Goal: Task Accomplishment & Management: Complete application form

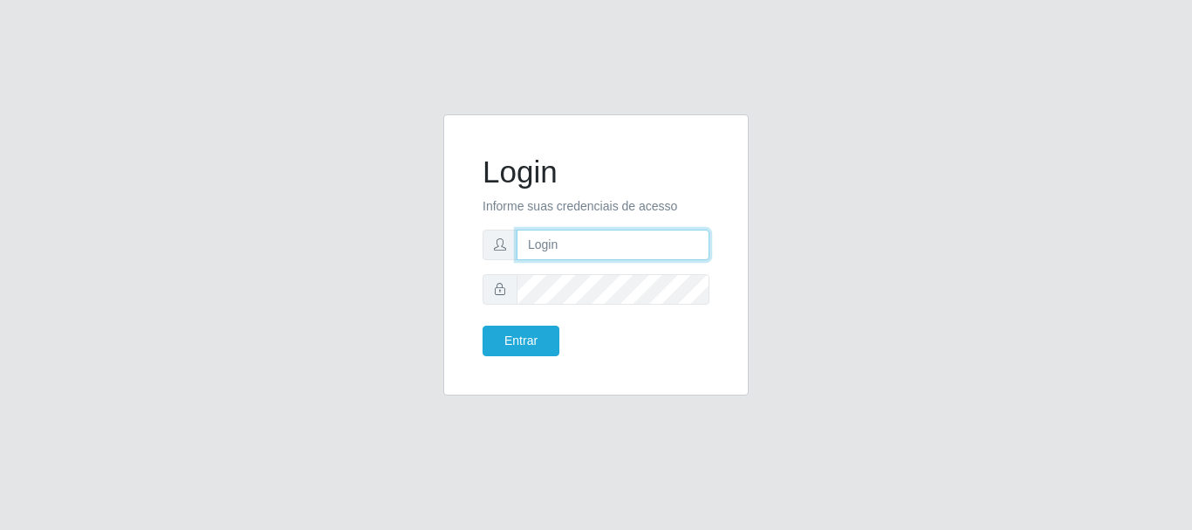
click at [544, 244] on input "text" at bounding box center [613, 245] width 193 height 31
type input "[EMAIL_ADDRESS][DOMAIN_NAME]"
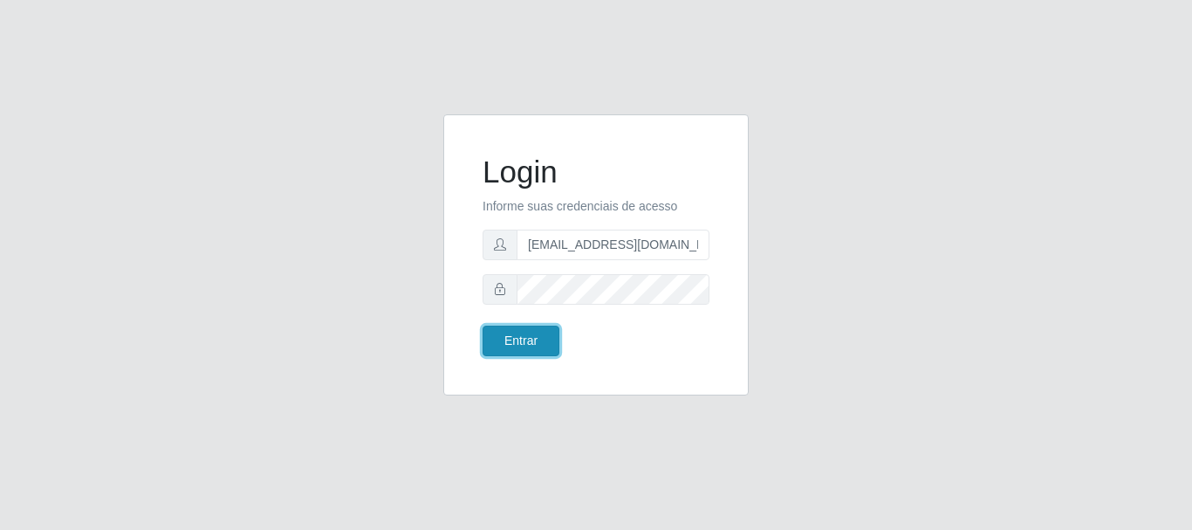
click at [492, 345] on button "Entrar" at bounding box center [521, 341] width 77 height 31
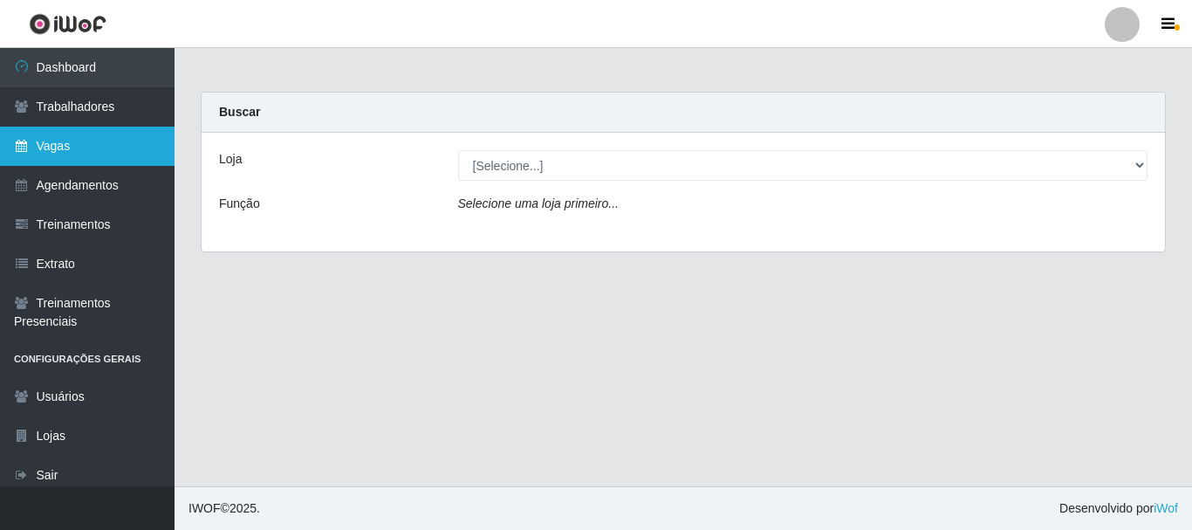
click at [52, 147] on link "Vagas" at bounding box center [87, 146] width 175 height 39
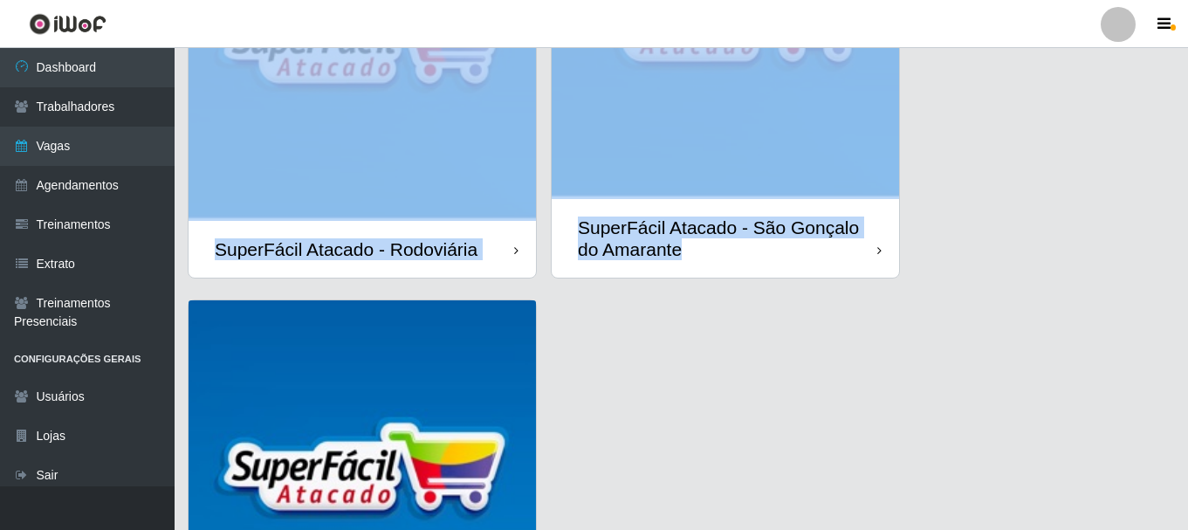
drag, startPoint x: 1067, startPoint y: 449, endPoint x: 1060, endPoint y: 543, distance: 94.5
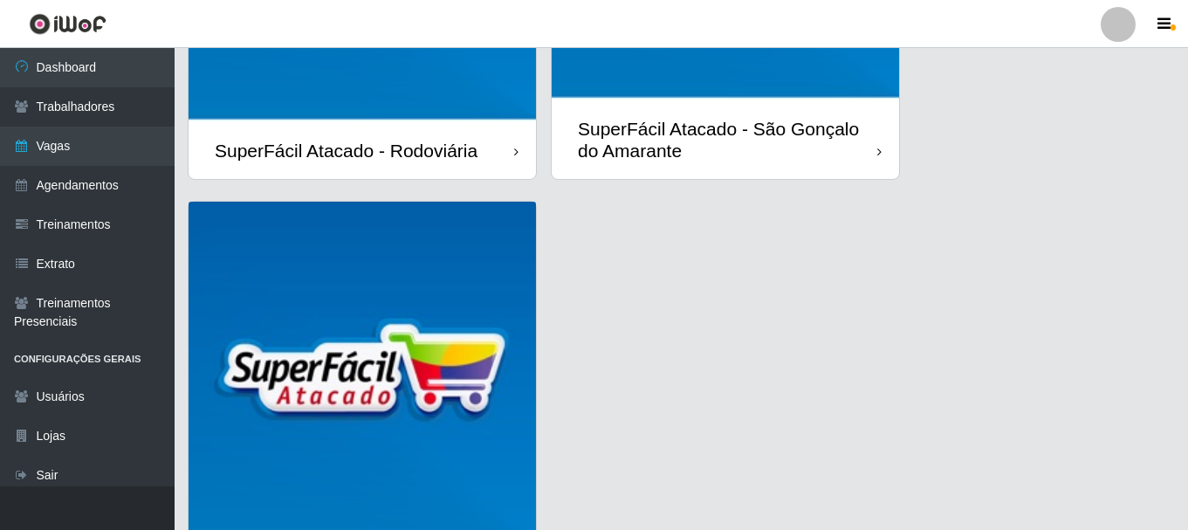
drag, startPoint x: 1160, startPoint y: 189, endPoint x: 1157, endPoint y: 199, distance: 10.8
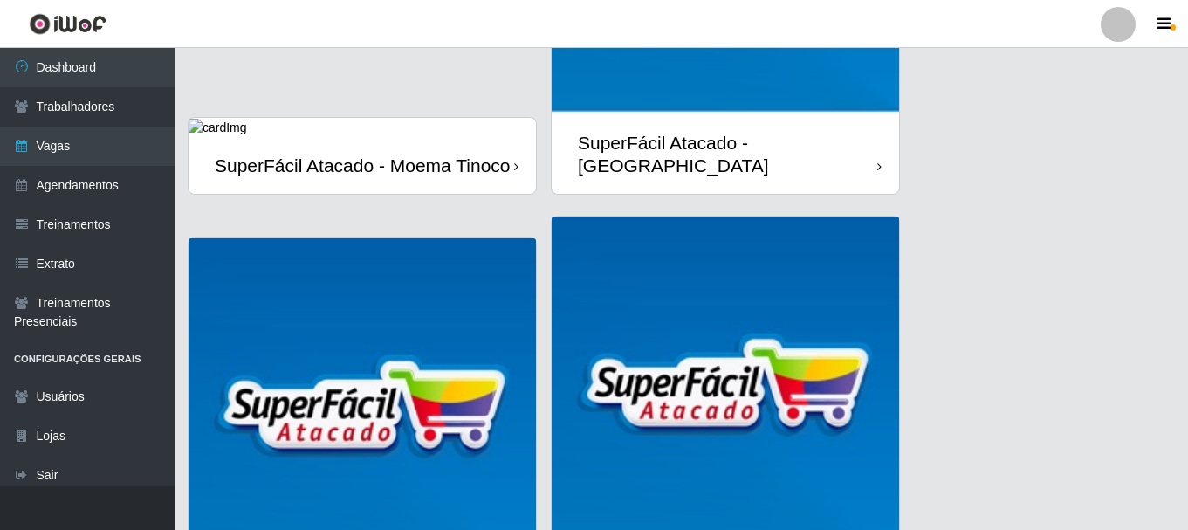
scroll to position [328, 0]
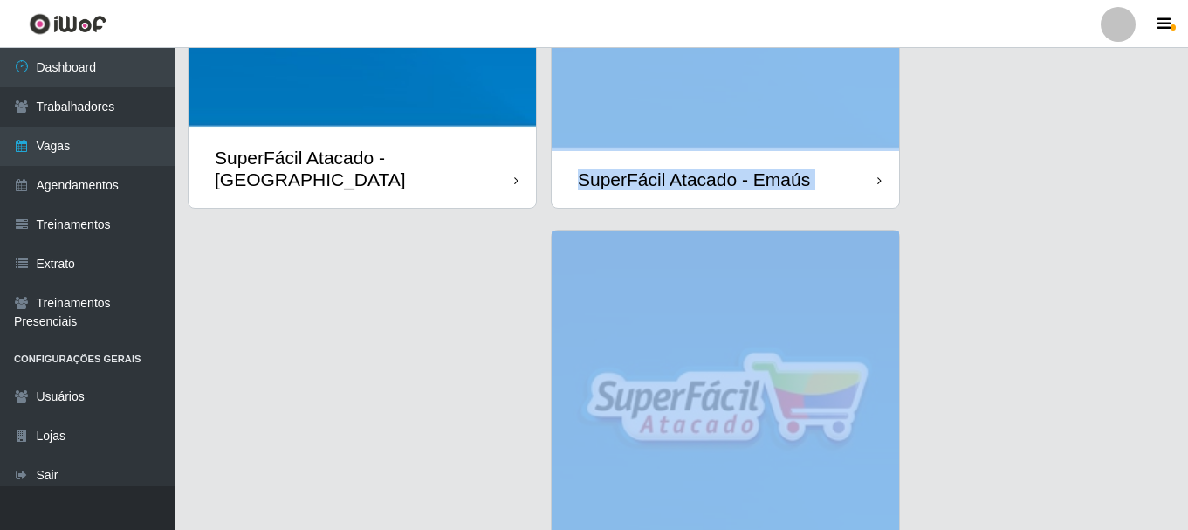
drag, startPoint x: 1181, startPoint y: 143, endPoint x: 1191, endPoint y: 242, distance: 99.2
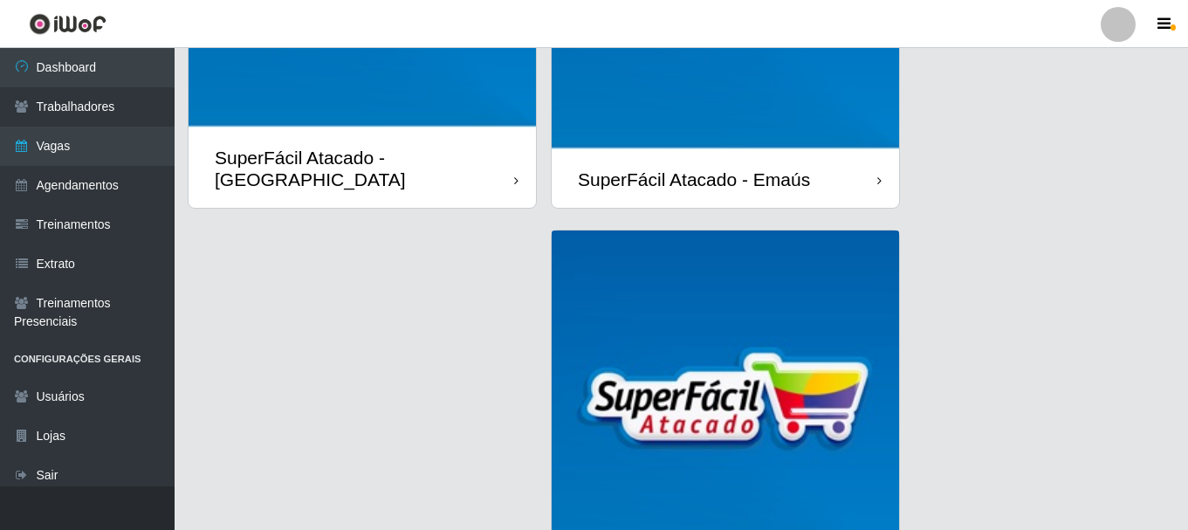
drag, startPoint x: 1087, startPoint y: 438, endPoint x: 1086, endPoint y: 449, distance: 11.4
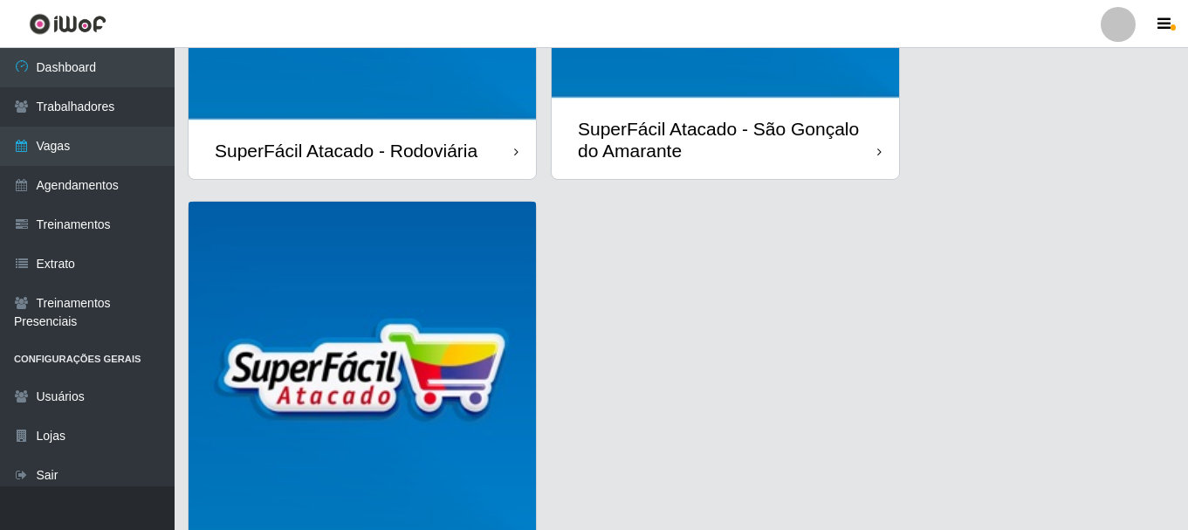
scroll to position [792, 0]
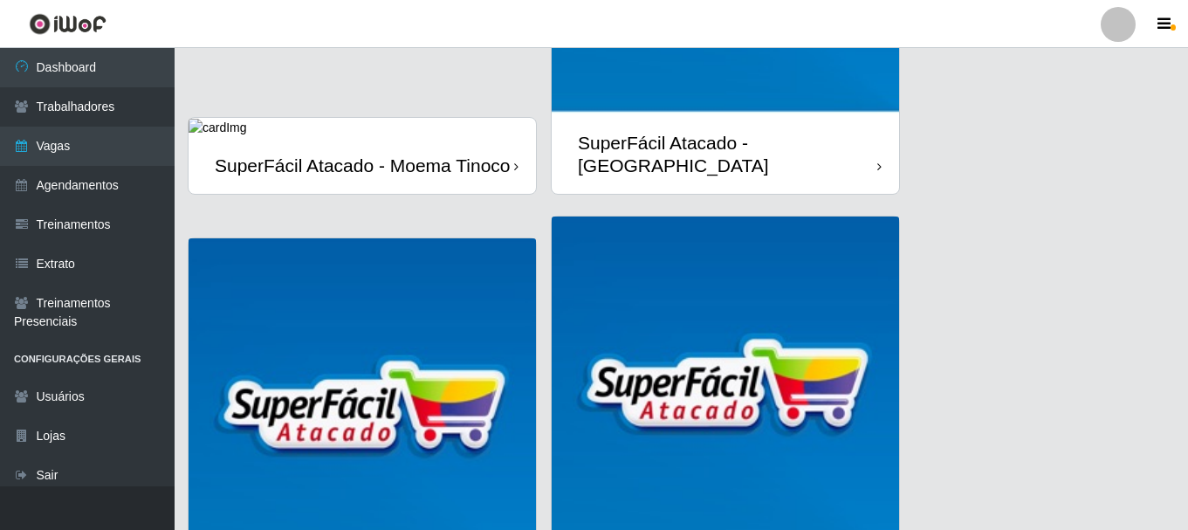
click at [346, 154] on div "SuperFácil Atacado - Moema Tinoco" at bounding box center [363, 165] width 296 height 22
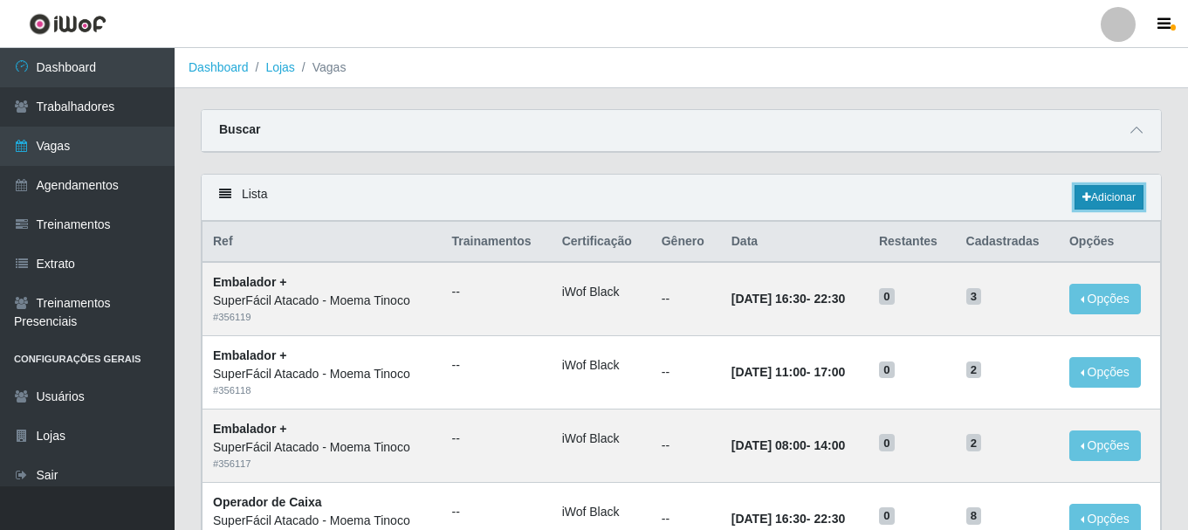
click at [1114, 201] on link "Adicionar" at bounding box center [1108, 197] width 69 height 24
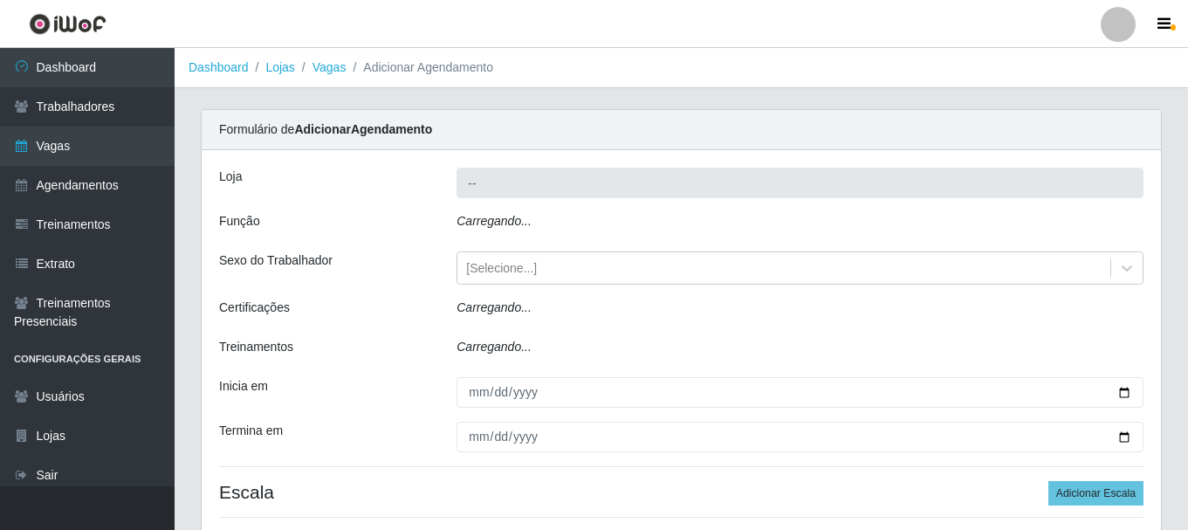
type input "SuperFácil Atacado - Moema Tinoco"
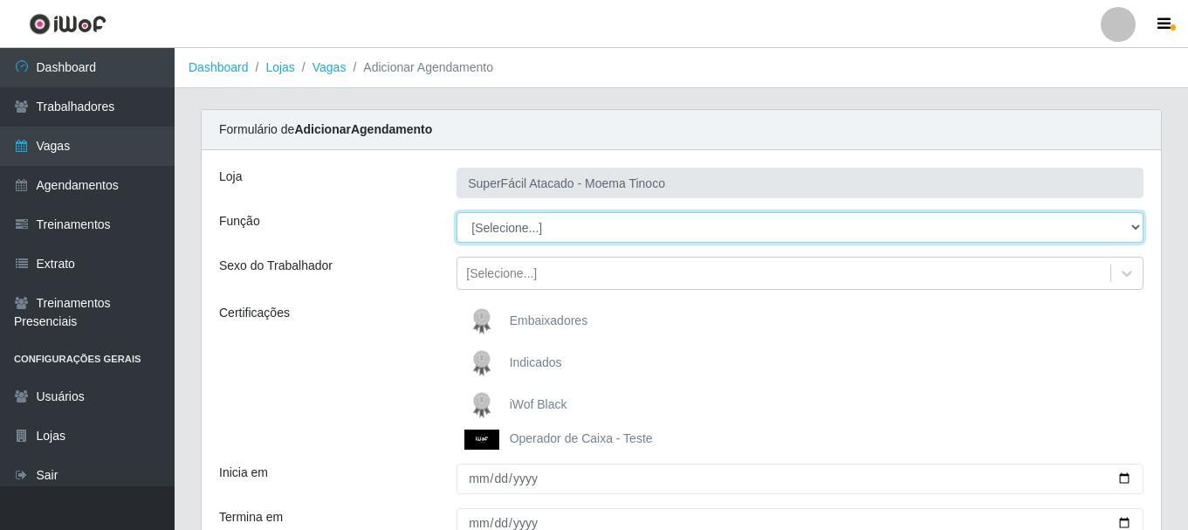
click at [1135, 225] on select "[Selecione...] Embalador Embalador + Embalador ++ Operador de Caixa Operador de…" at bounding box center [799, 227] width 687 height 31
select select "1"
click at [456, 212] on select "[Selecione...] Embalador Embalador + Embalador ++ Operador de Caixa Operador de…" at bounding box center [799, 227] width 687 height 31
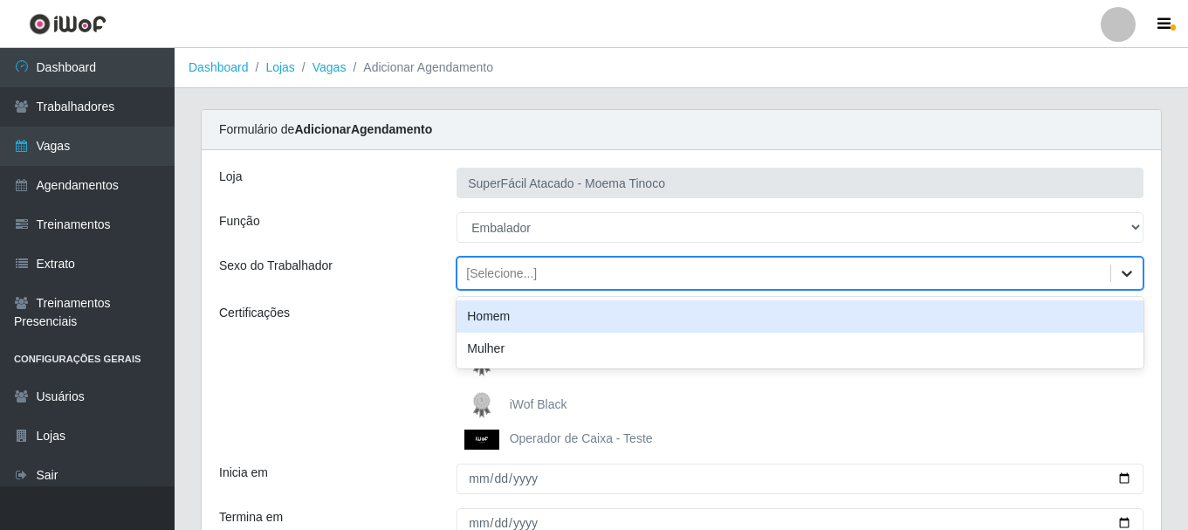
click at [1122, 271] on icon at bounding box center [1126, 272] width 17 height 17
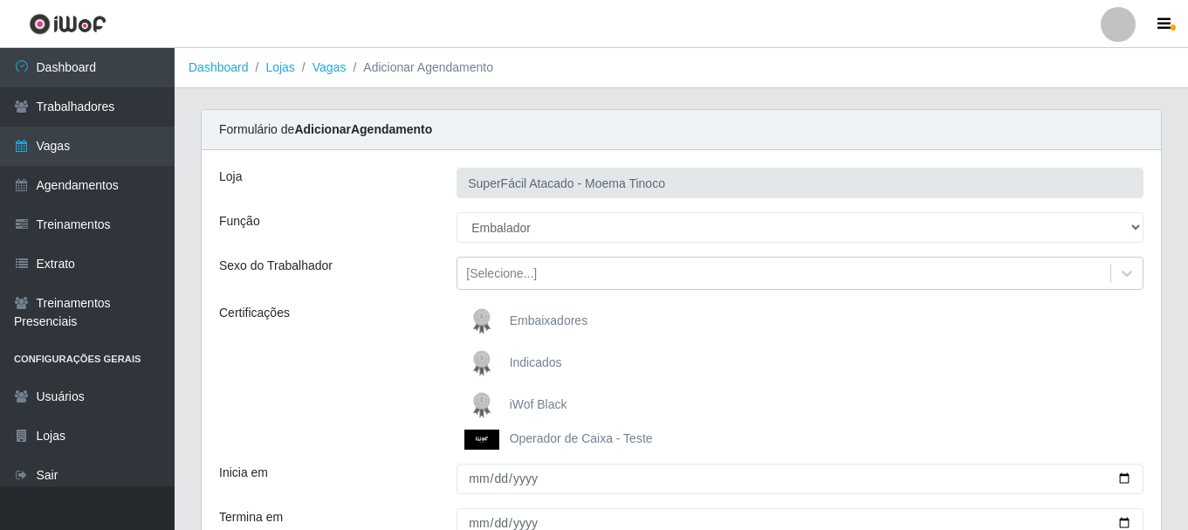
click at [1151, 328] on div "Embaixadores Indicados iWof Black Operador de Caixa - Teste" at bounding box center [799, 377] width 713 height 146
click at [543, 401] on span "iWof Black" at bounding box center [539, 404] width 58 height 14
click at [0, 0] on input "iWof Black" at bounding box center [0, 0] width 0 height 0
drag, startPoint x: 1171, startPoint y: 415, endPoint x: 1178, endPoint y: 443, distance: 28.8
click at [1176, 448] on div "Carregando... Formulário de Adicionar Agendamento Loja SuperFácil Atacado - Moe…" at bounding box center [681, 409] width 1013 height 600
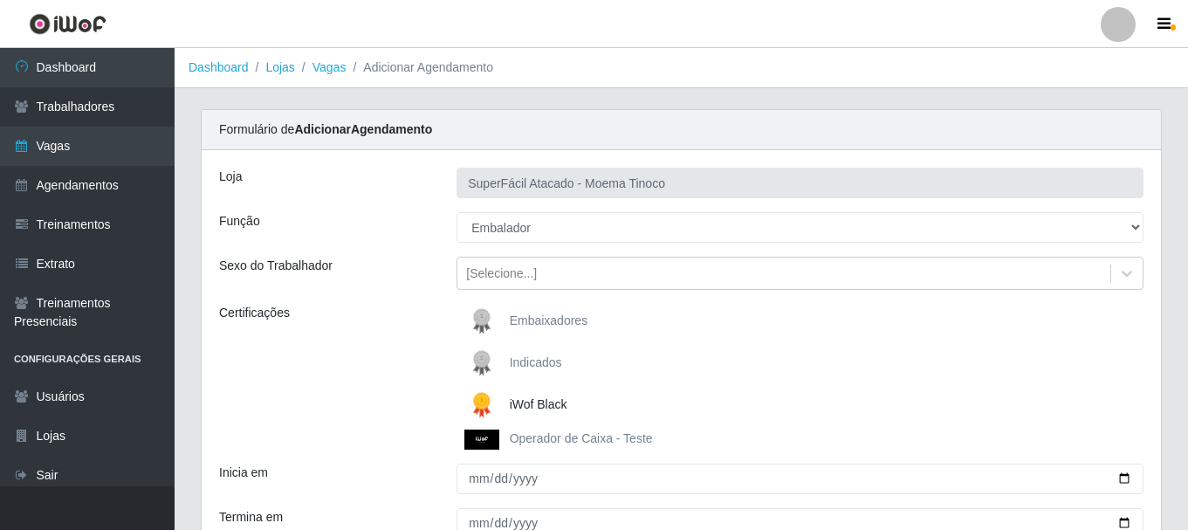
click at [1099, 380] on div "Indicados" at bounding box center [799, 363] width 687 height 35
click at [1170, 468] on div "Carregando... Formulário de Adicionar Agendamento Loja SuperFácil Atacado - Moe…" at bounding box center [681, 409] width 987 height 600
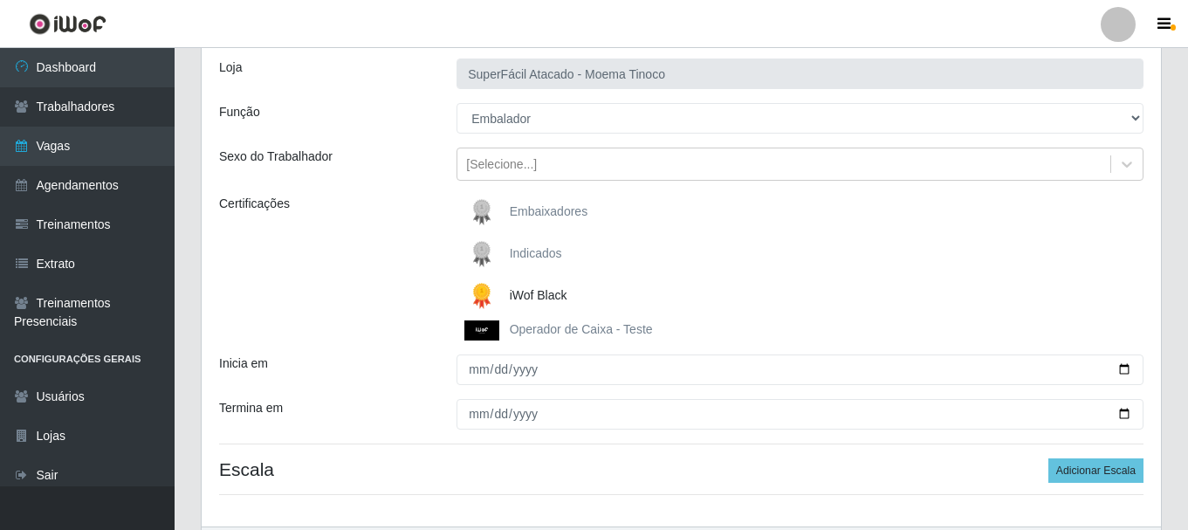
scroll to position [110, 0]
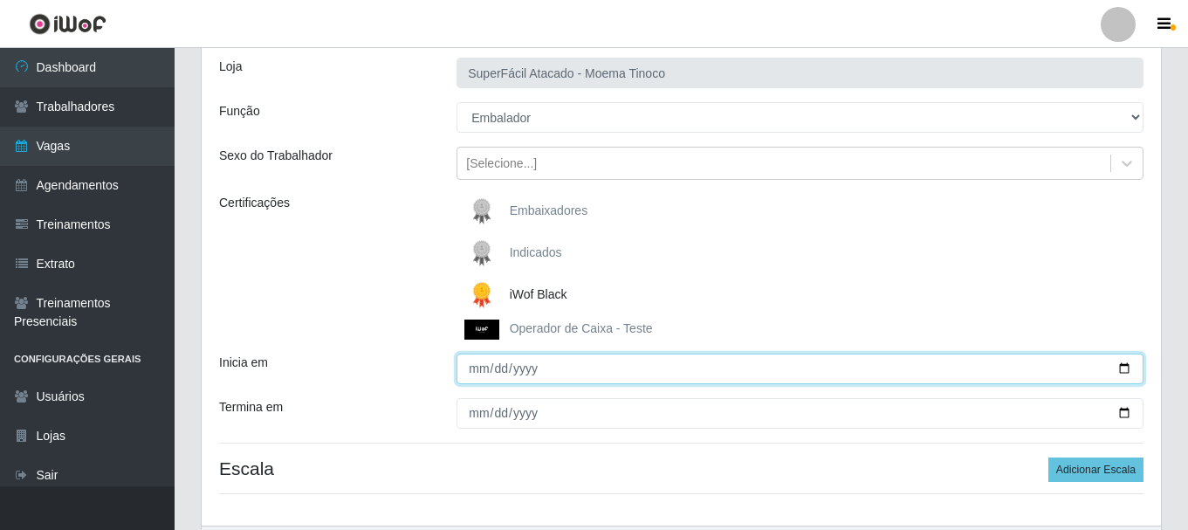
click at [1125, 372] on input "Inicia em" at bounding box center [799, 368] width 687 height 31
type input "[DATE]"
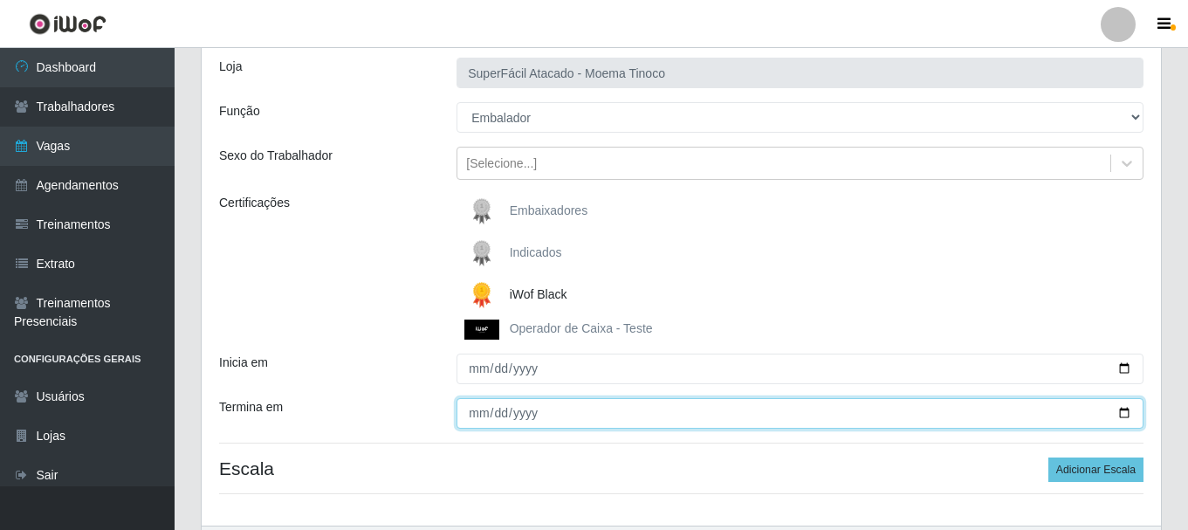
click at [1122, 416] on input "Termina em" at bounding box center [799, 413] width 687 height 31
type input "[DATE]"
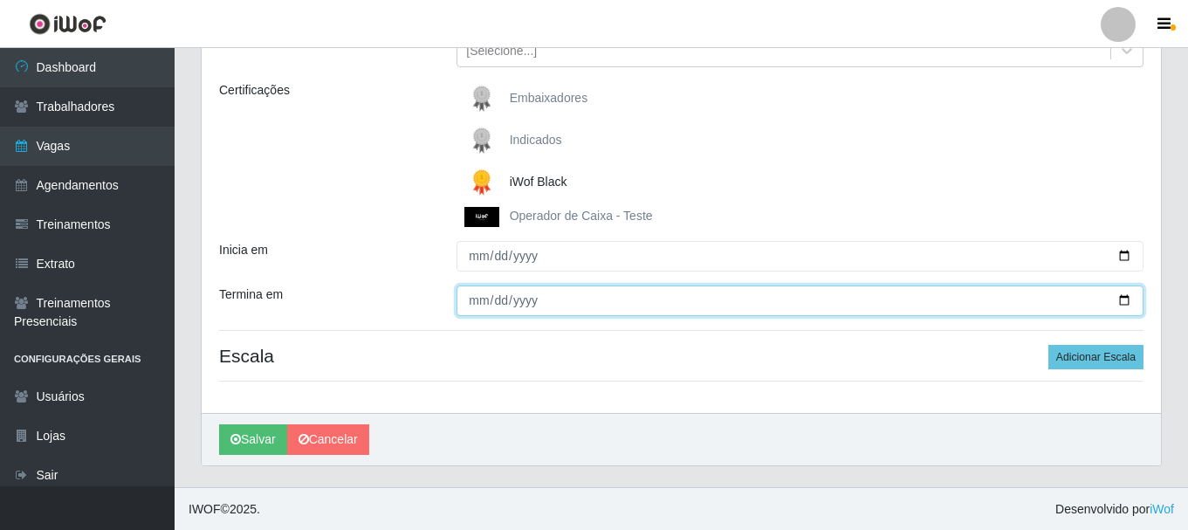
scroll to position [224, 0]
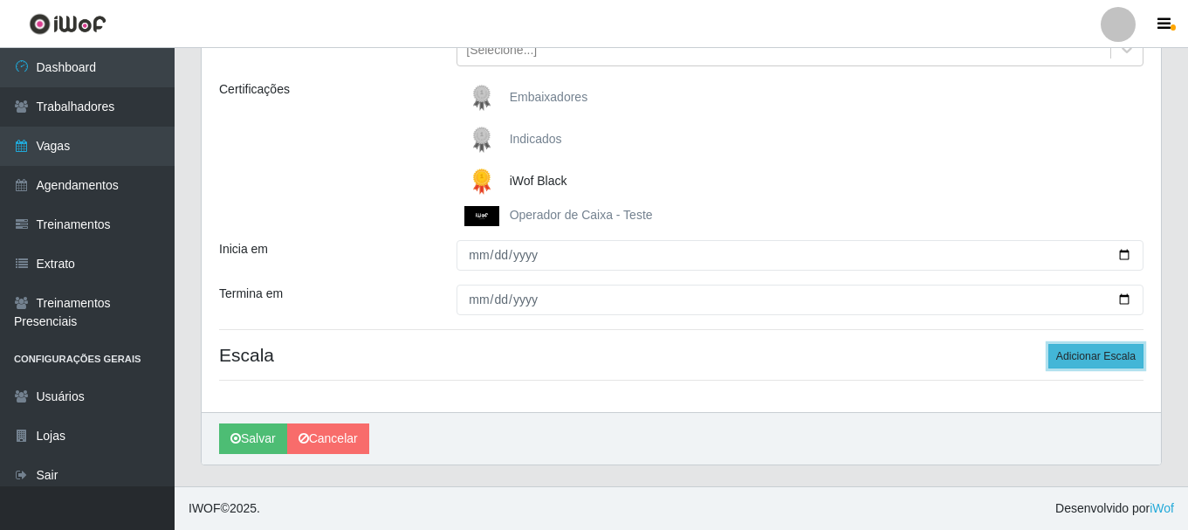
click at [1100, 358] on button "Adicionar Escala" at bounding box center [1095, 356] width 95 height 24
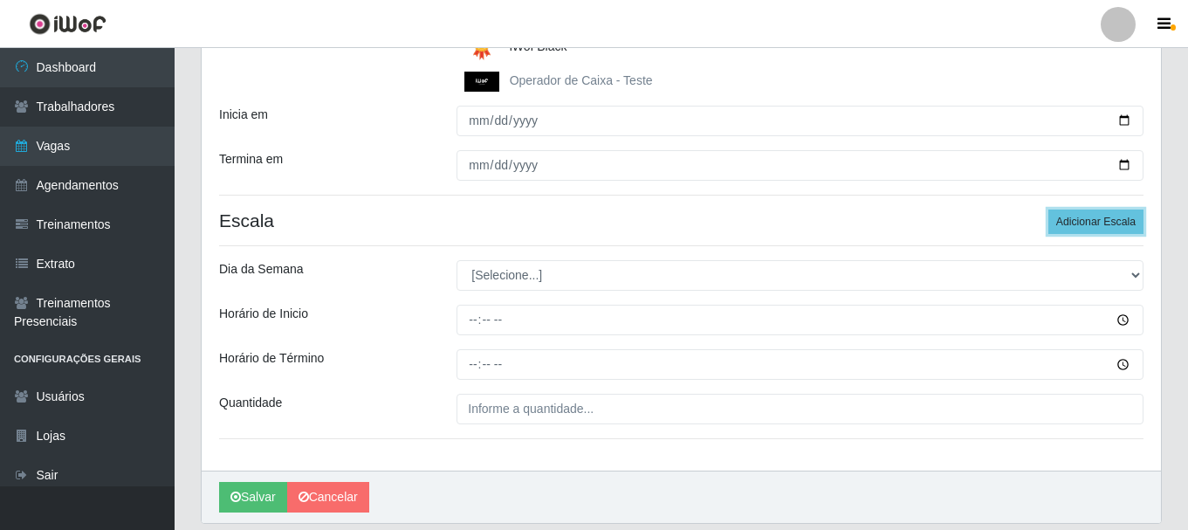
scroll to position [360, 0]
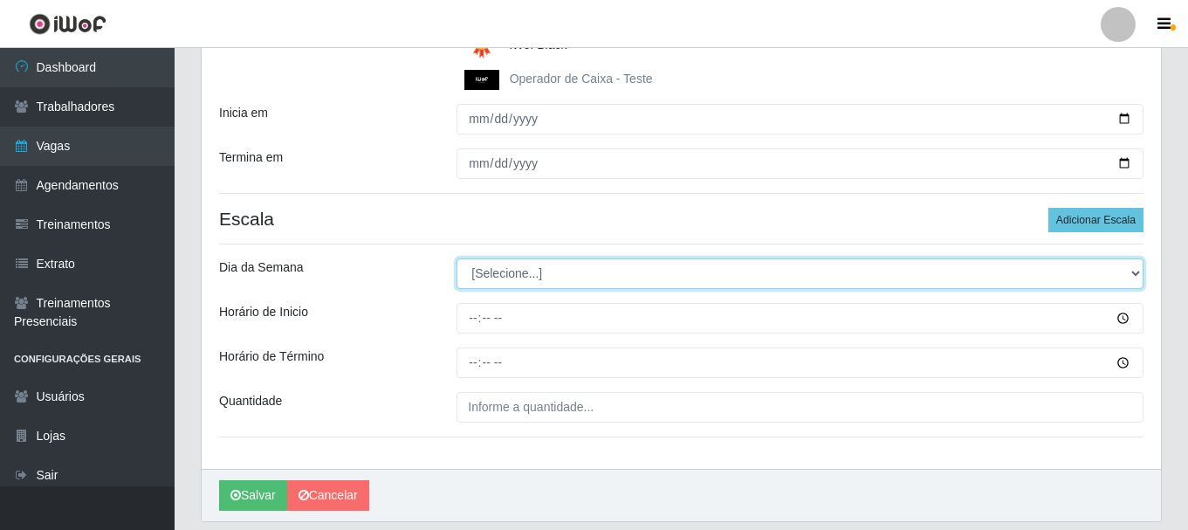
click at [1135, 278] on select "[Selecione...] Segunda Terça Quarta Quinta Sexta Sábado Domingo" at bounding box center [799, 273] width 687 height 31
select select "3"
click at [456, 258] on select "[Selecione...] Segunda Terça Quarta Quinta Sexta Sábado Domingo" at bounding box center [799, 273] width 687 height 31
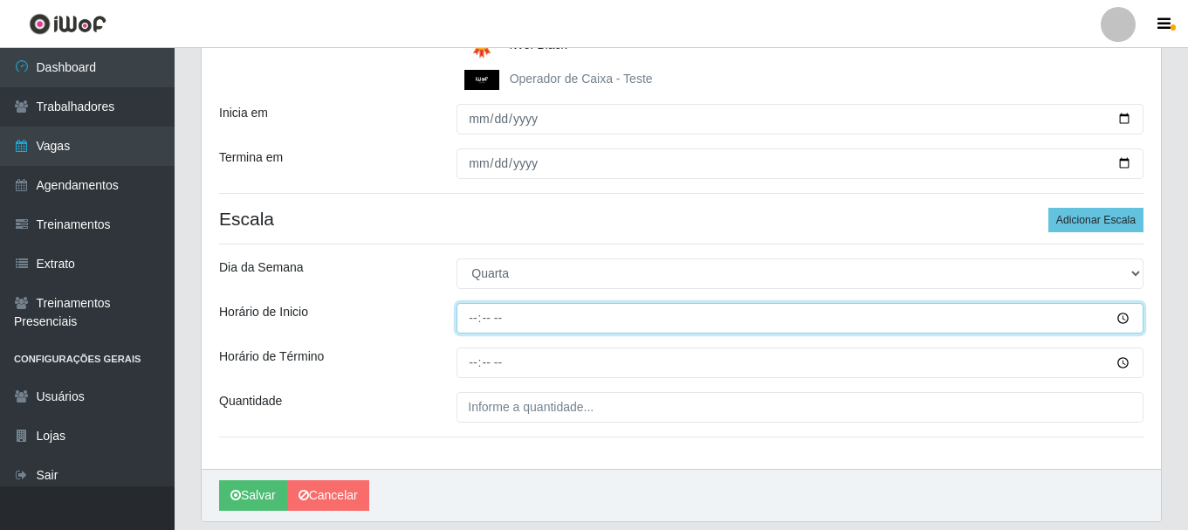
click at [475, 316] on input "Horário de Inicio" at bounding box center [799, 318] width 687 height 31
type input "08:00"
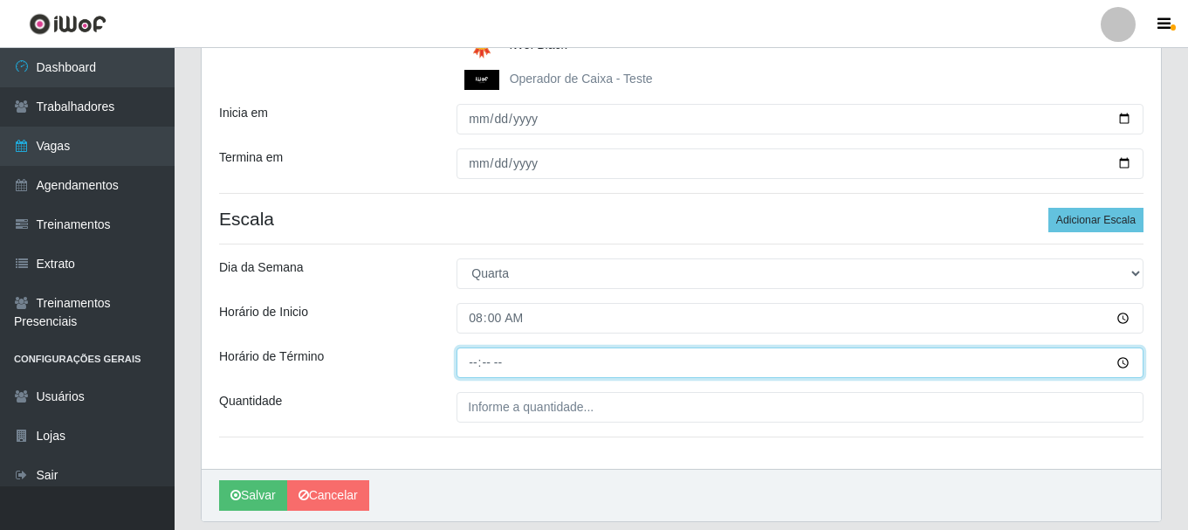
click at [477, 366] on input "Horário de Término" at bounding box center [799, 362] width 687 height 31
type input "14:00"
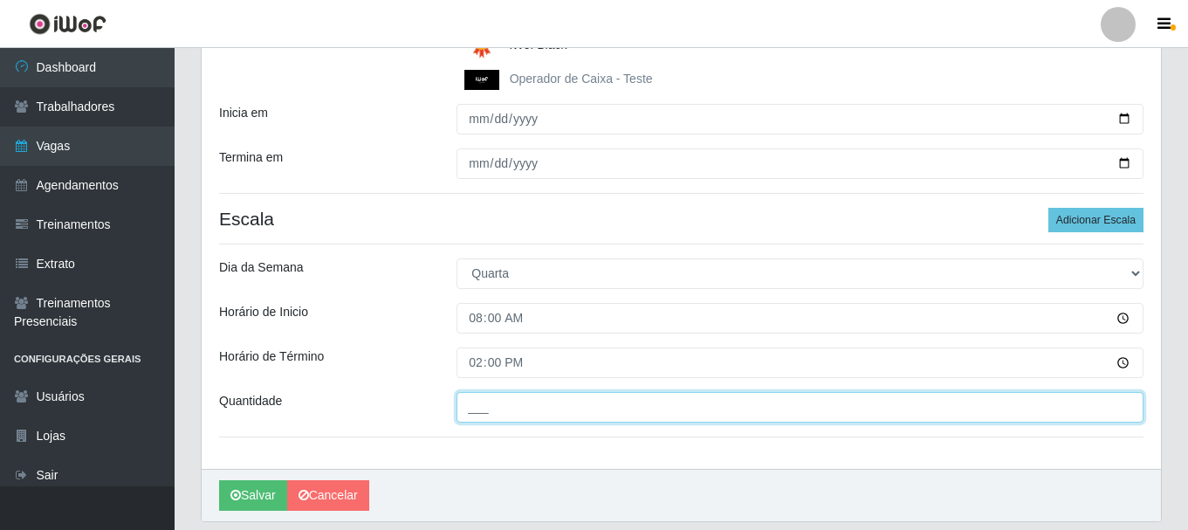
click at [495, 415] on input "___" at bounding box center [799, 407] width 687 height 31
type input "02_"
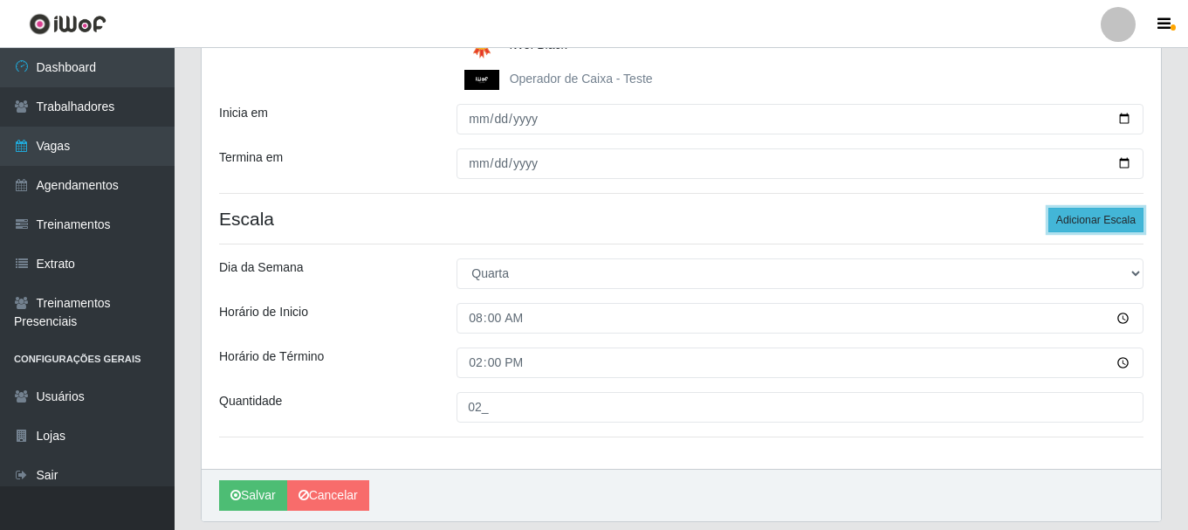
click at [1100, 215] on button "Adicionar Escala" at bounding box center [1095, 220] width 95 height 24
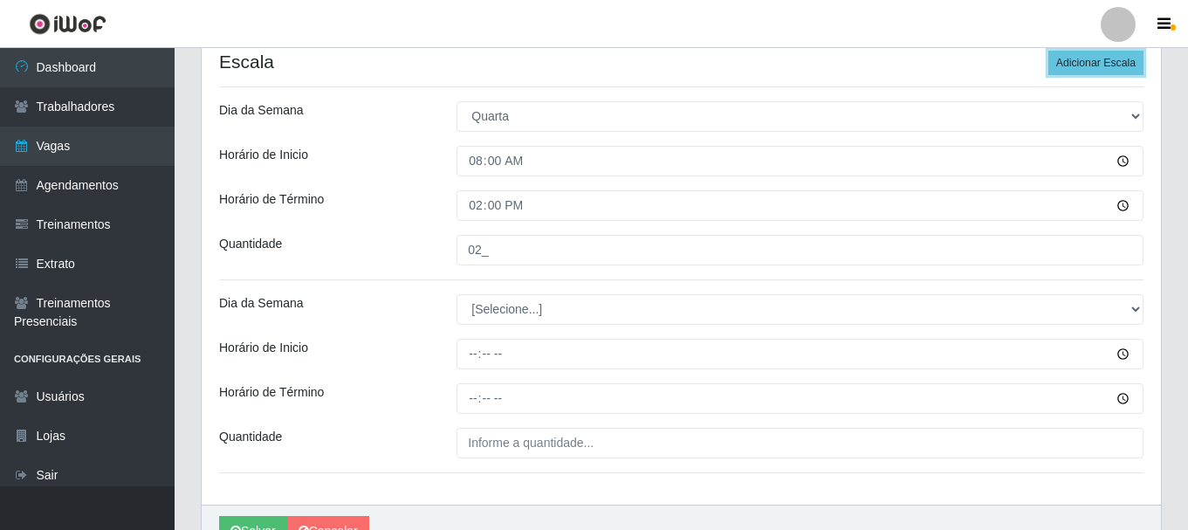
scroll to position [524, 0]
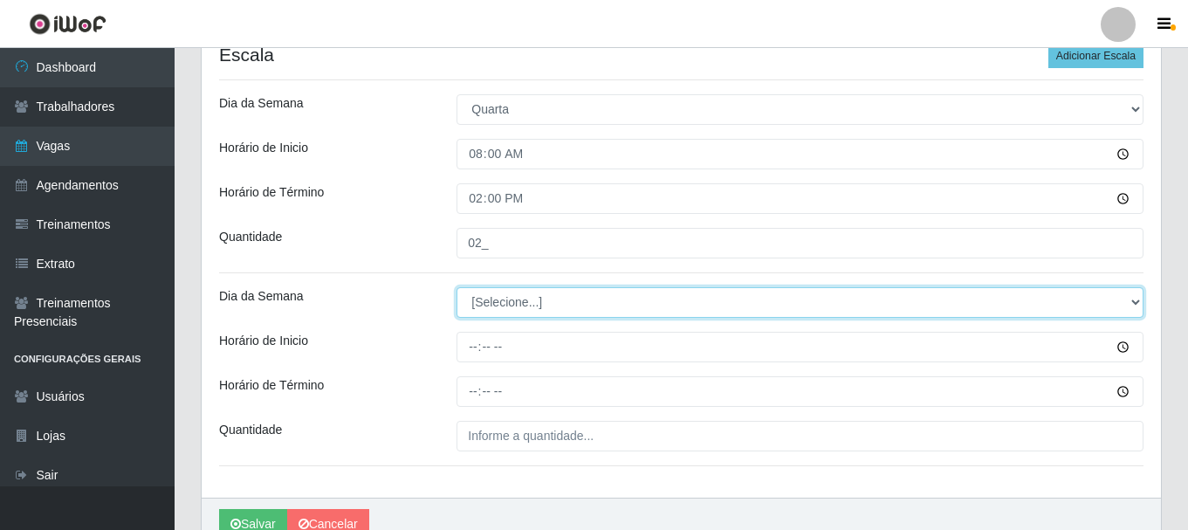
click at [1135, 299] on select "[Selecione...] Segunda Terça Quarta Quinta Sexta Sábado Domingo" at bounding box center [799, 302] width 687 height 31
select select "3"
click at [456, 287] on select "[Selecione...] Segunda Terça Quarta Quinta Sexta Sábado Domingo" at bounding box center [799, 302] width 687 height 31
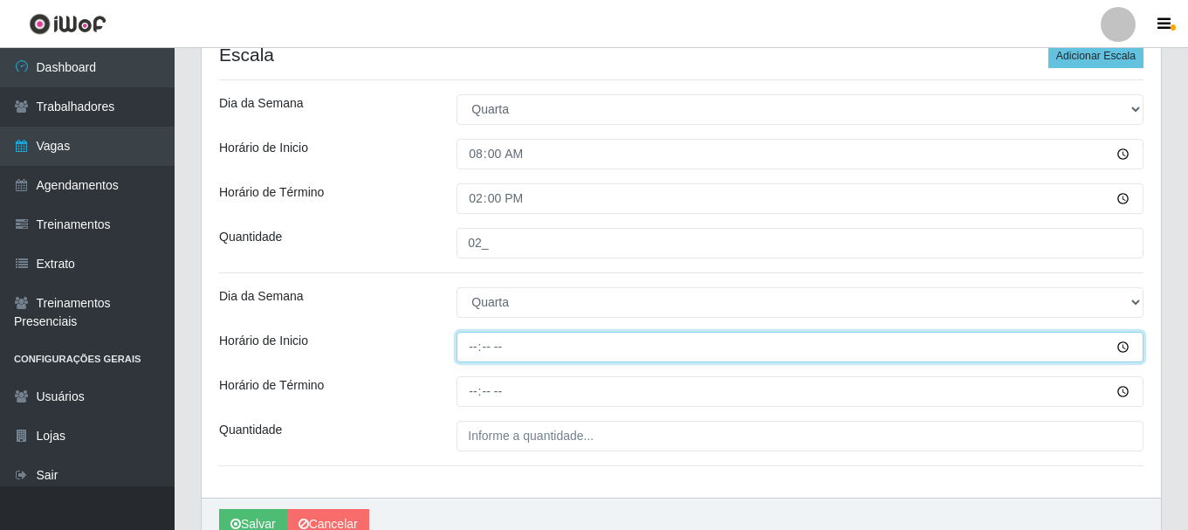
click at [474, 341] on input "Horário de Inicio" at bounding box center [799, 347] width 687 height 31
type input "09:00"
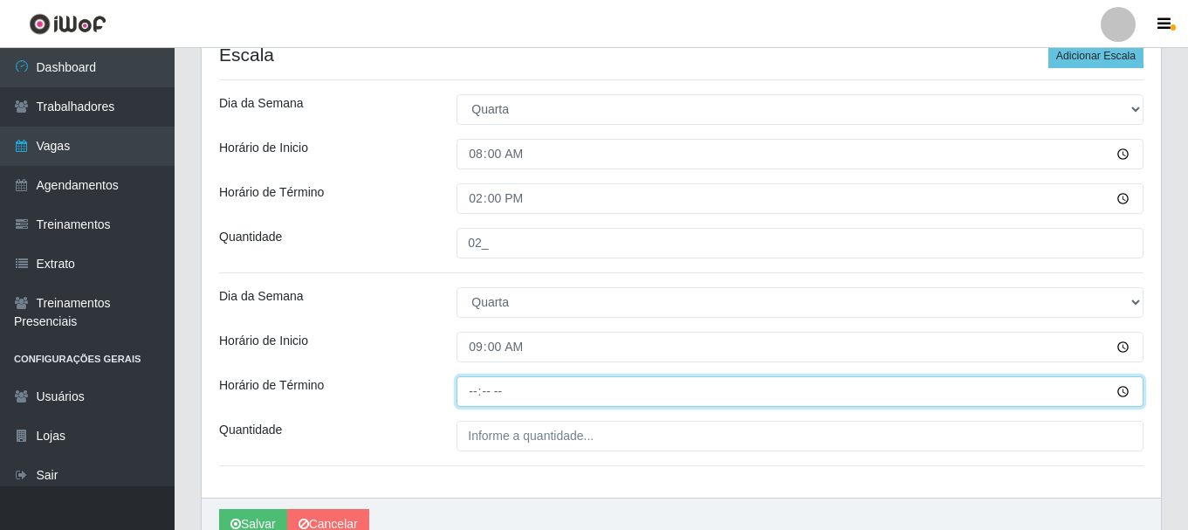
click at [478, 393] on input "Horário de Término" at bounding box center [799, 391] width 687 height 31
type input "15:00"
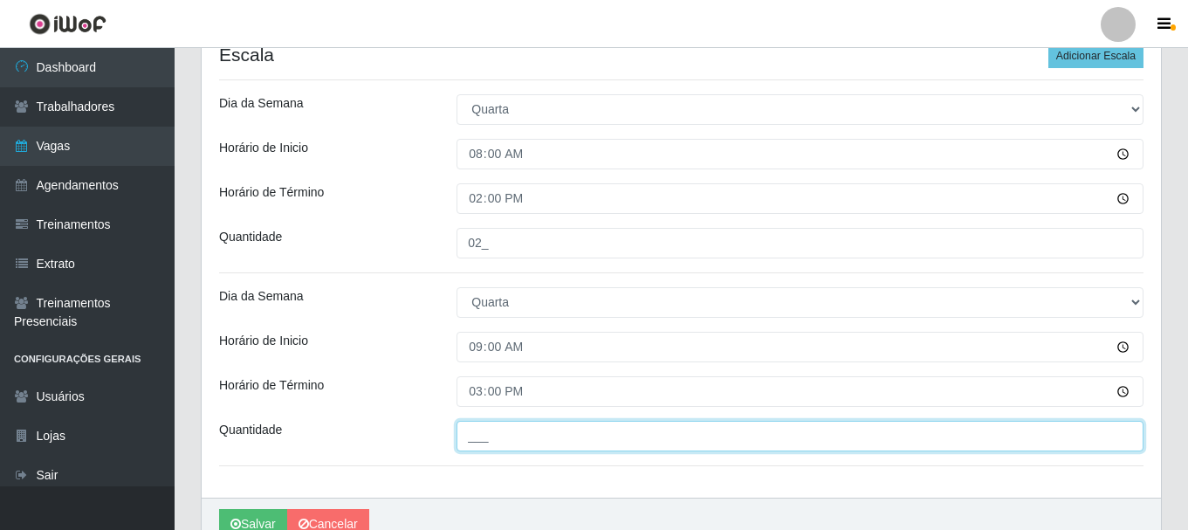
click at [490, 443] on input "___" at bounding box center [799, 436] width 687 height 31
type input "03_"
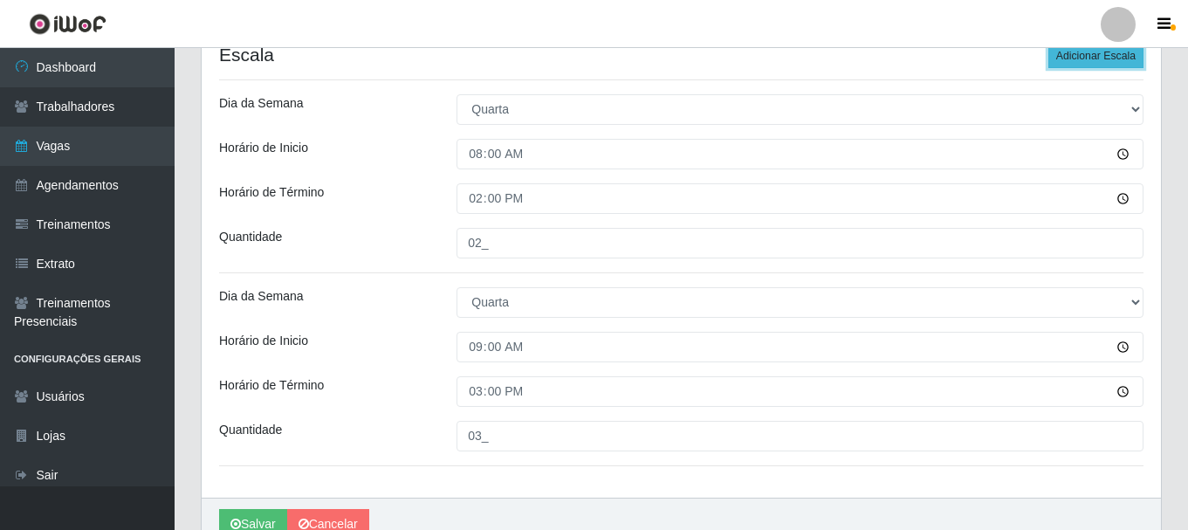
click at [1100, 59] on button "Adicionar Escala" at bounding box center [1095, 56] width 95 height 24
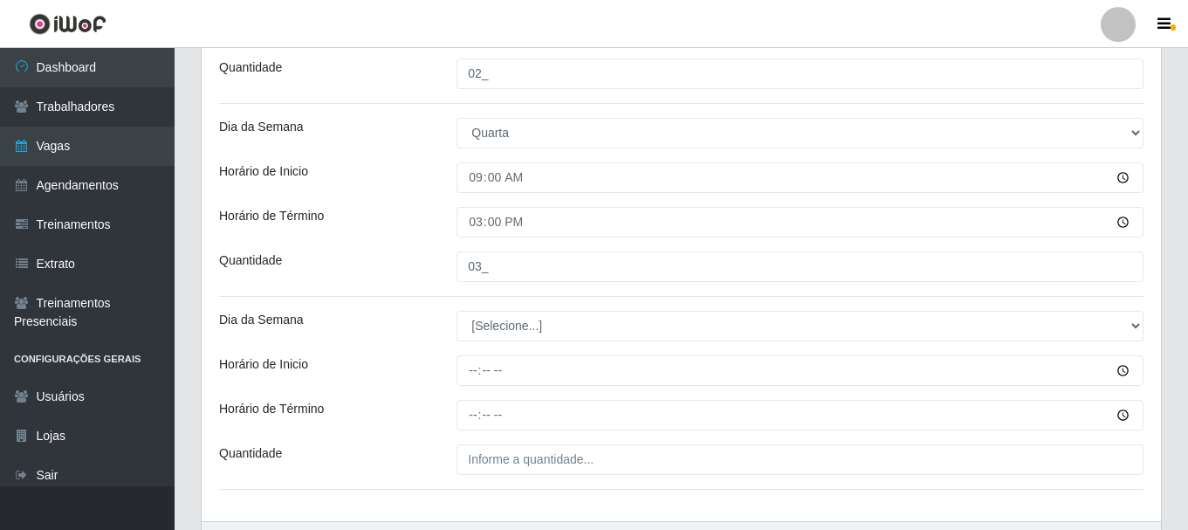
scroll to position [713, 0]
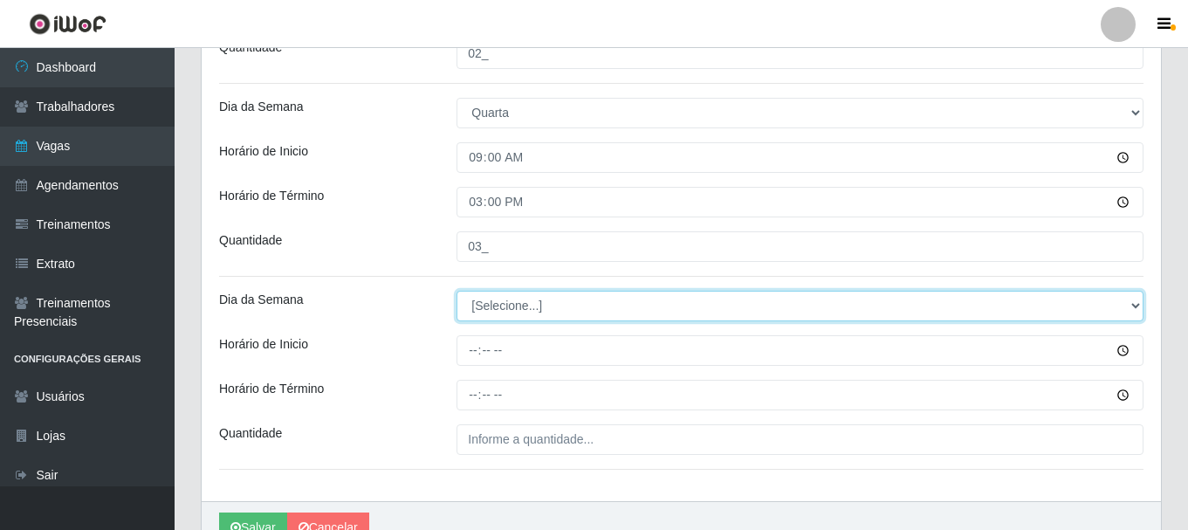
click at [1135, 305] on select "[Selecione...] Segunda Terça Quarta Quinta Sexta Sábado Domingo" at bounding box center [799, 306] width 687 height 31
select select "3"
click at [456, 291] on select "[Selecione...] Segunda Terça Quarta Quinta Sexta Sábado Domingo" at bounding box center [799, 306] width 687 height 31
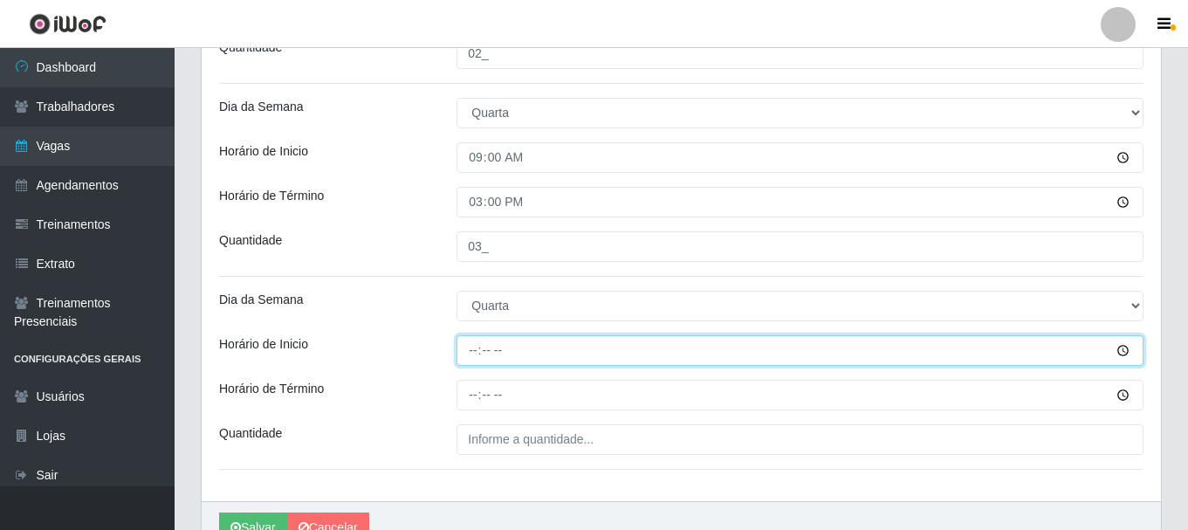
click at [475, 349] on input "Horário de Inicio" at bounding box center [799, 350] width 687 height 31
type input "16:00"
type input "16:30"
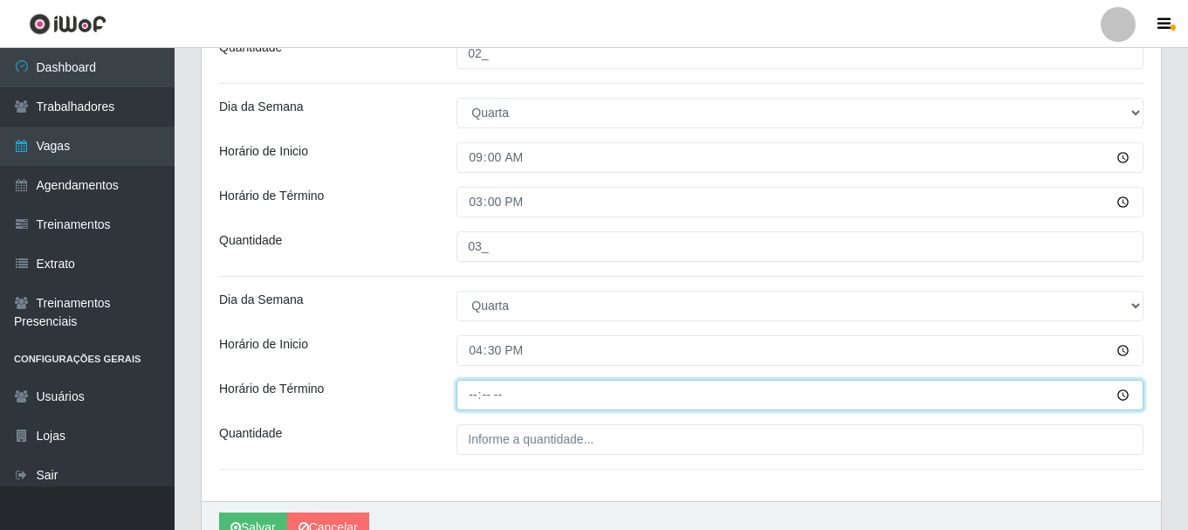
click at [476, 392] on input "Horário de Término" at bounding box center [799, 395] width 687 height 31
type input "22:30"
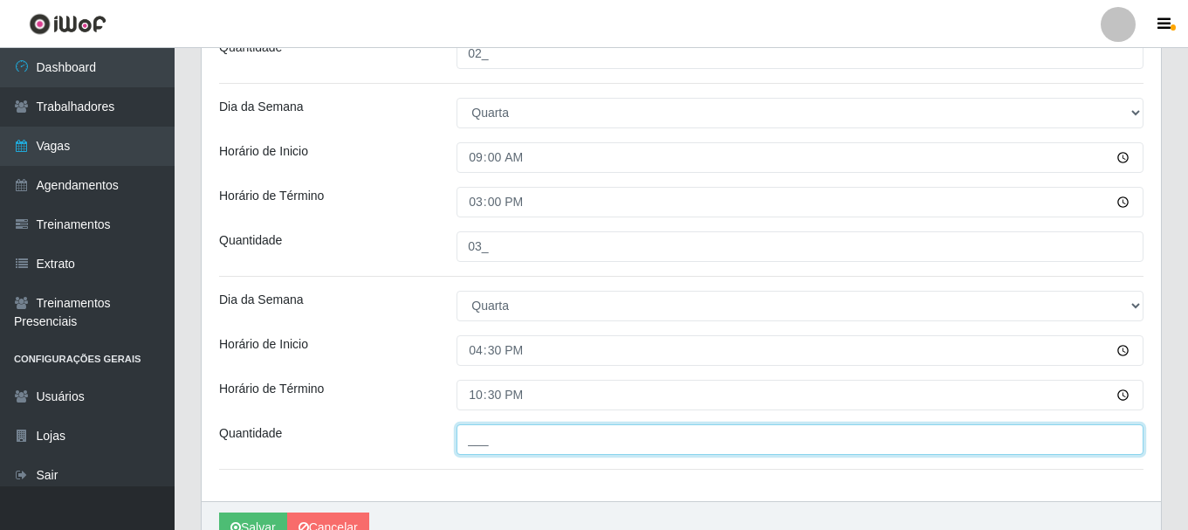
click at [483, 444] on input "___" at bounding box center [799, 439] width 687 height 31
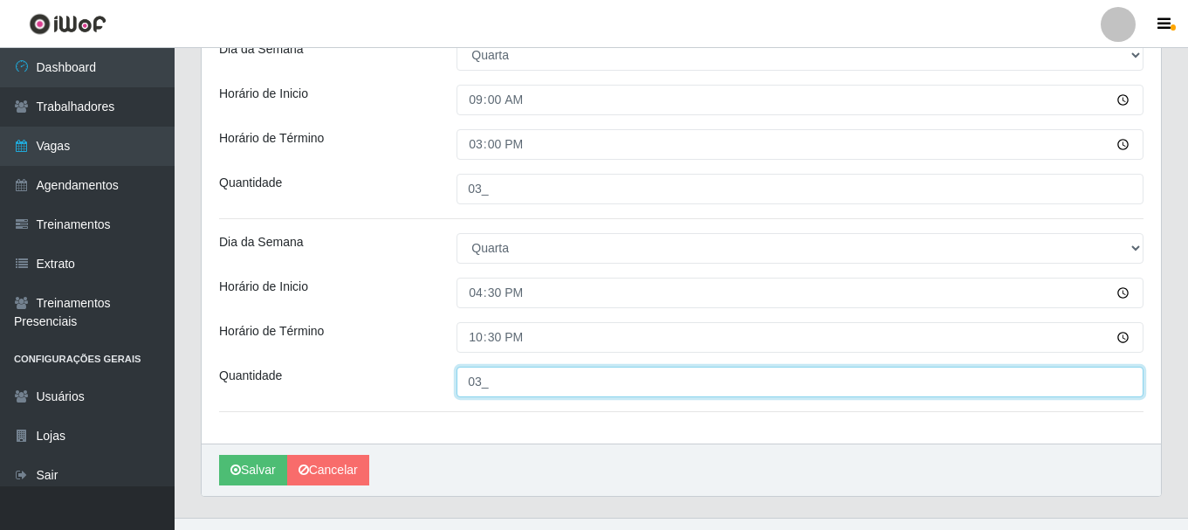
scroll to position [772, 0]
type input "03_"
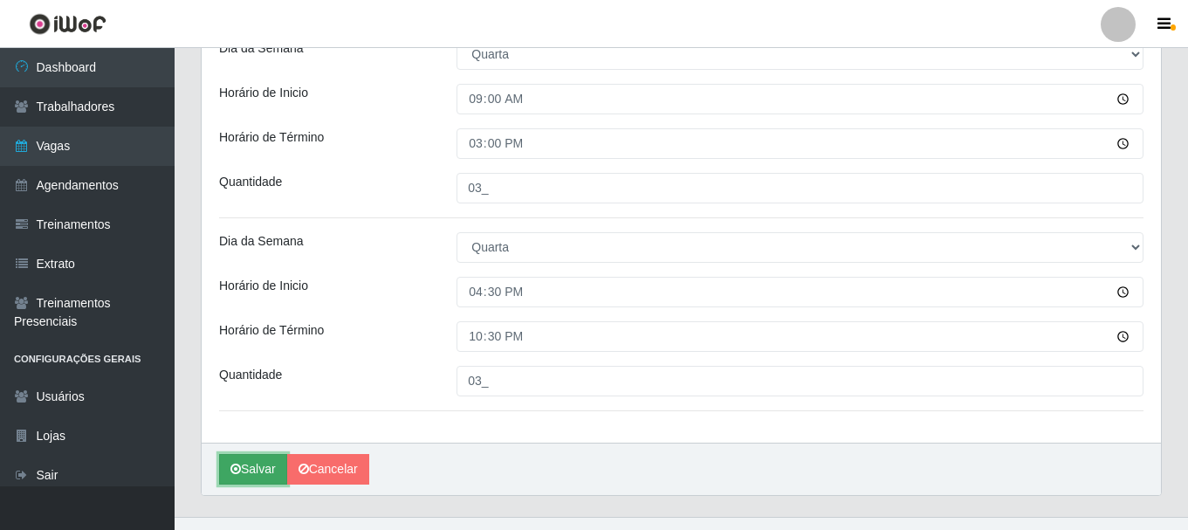
click at [268, 477] on button "Salvar" at bounding box center [253, 469] width 68 height 31
click at [268, 463] on button "Salvar" at bounding box center [253, 469] width 68 height 31
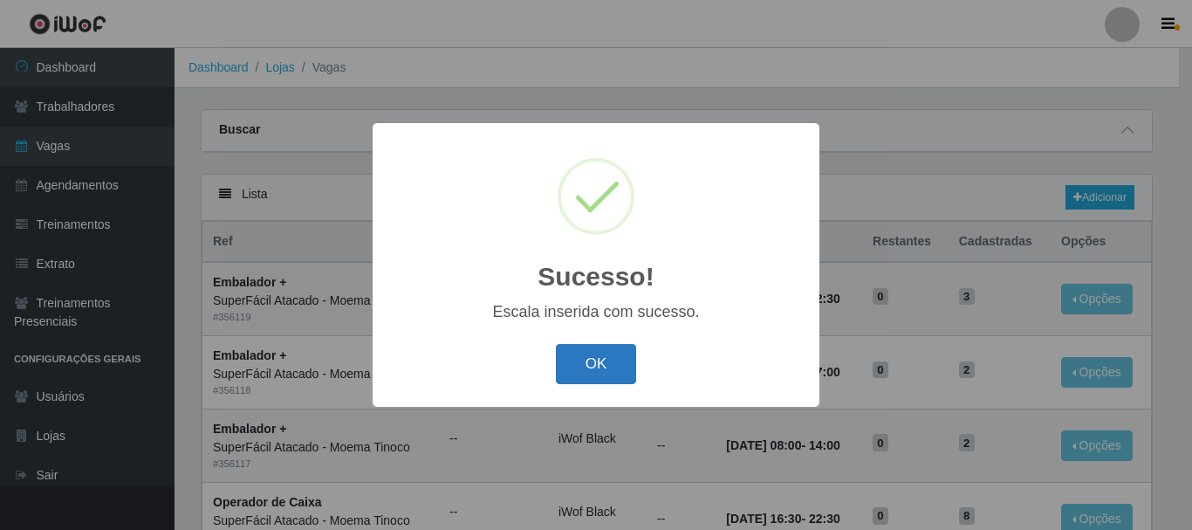
click at [587, 363] on button "OK" at bounding box center [596, 364] width 81 height 41
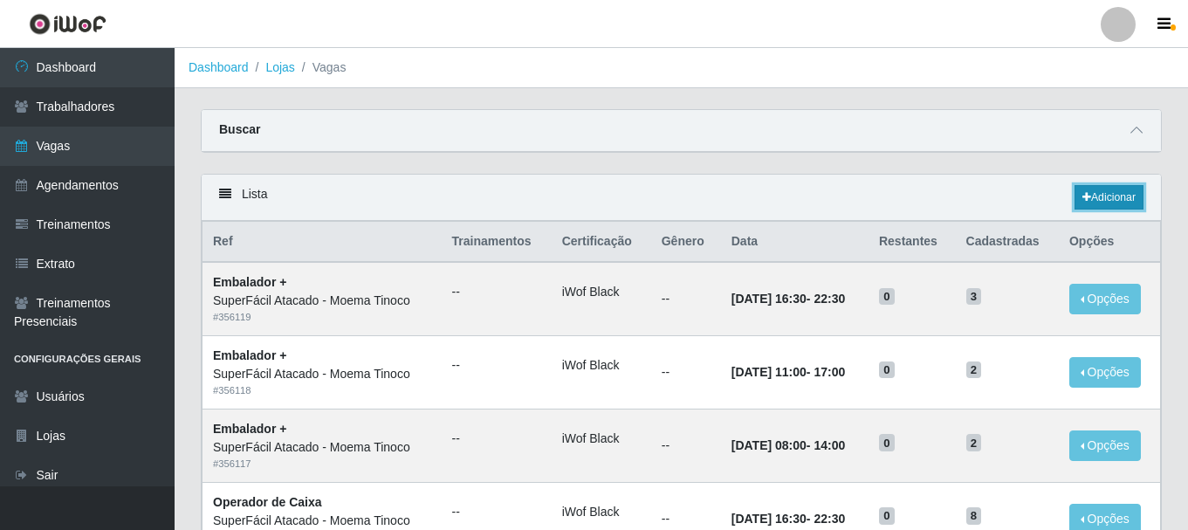
click at [1111, 199] on link "Adicionar" at bounding box center [1108, 197] width 69 height 24
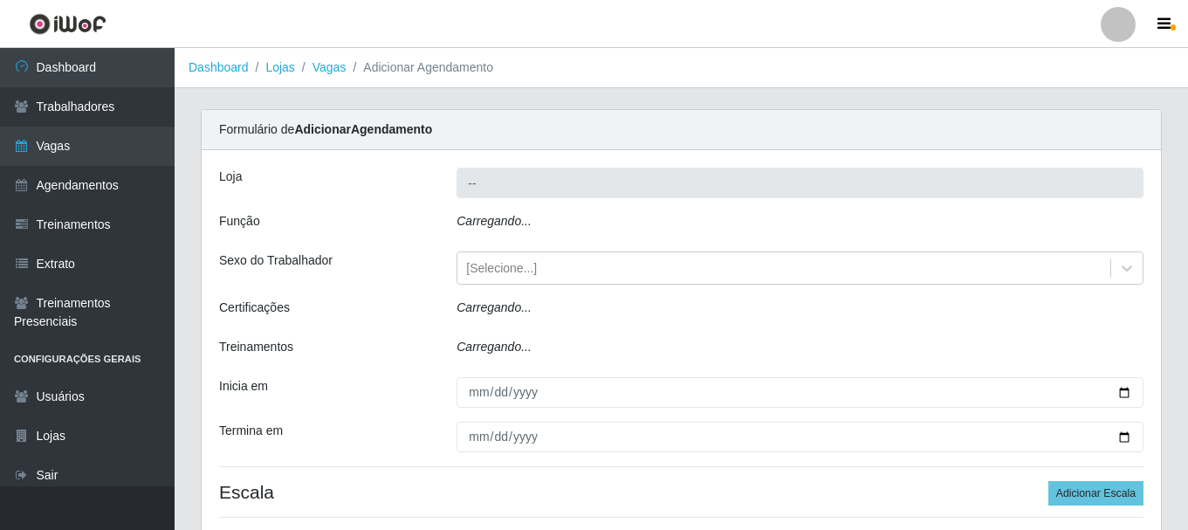
type input "SuperFácil Atacado - Moema Tinoco"
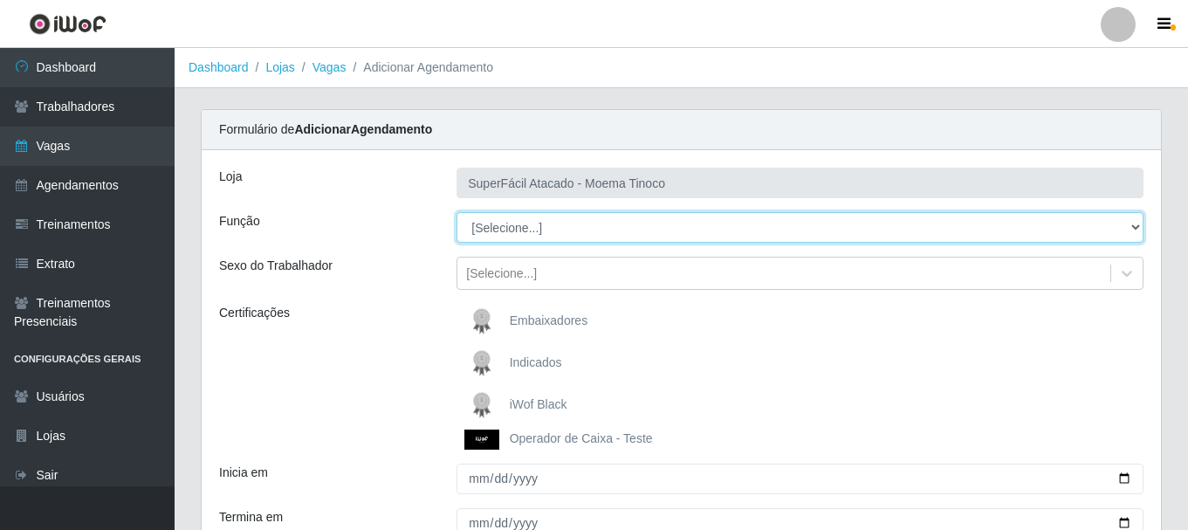
click at [1136, 230] on select "[Selecione...] Embalador Embalador + Embalador ++ Operador de Caixa Operador de…" at bounding box center [799, 227] width 687 height 31
select select "1"
click at [456, 212] on select "[Selecione...] Embalador Embalador + Embalador ++ Operador de Caixa Operador de…" at bounding box center [799, 227] width 687 height 31
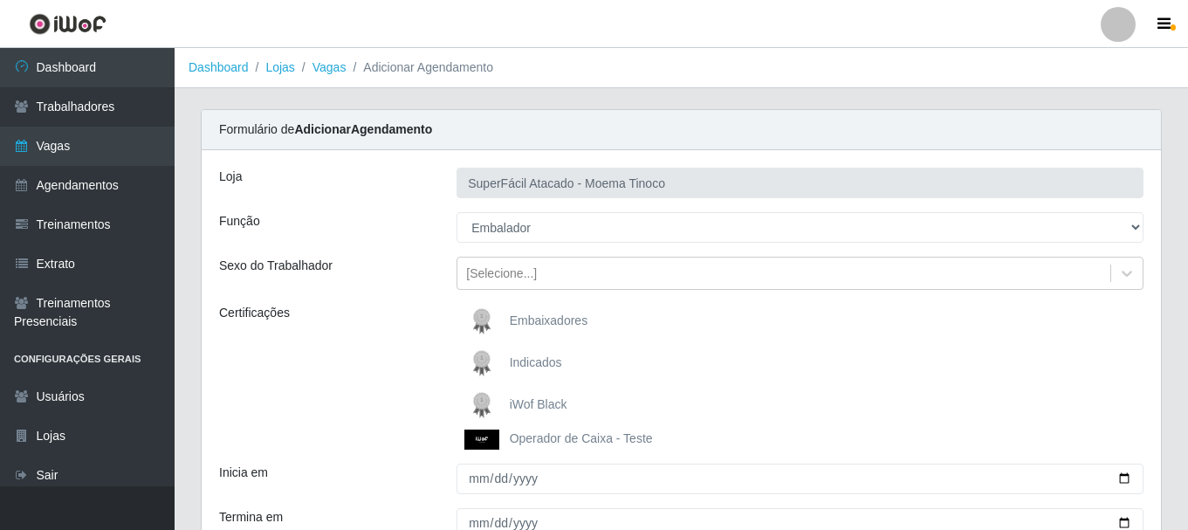
click at [545, 401] on span "iWof Black" at bounding box center [539, 404] width 58 height 14
click at [0, 0] on input "iWof Black" at bounding box center [0, 0] width 0 height 0
